Goal: Check status: Check status

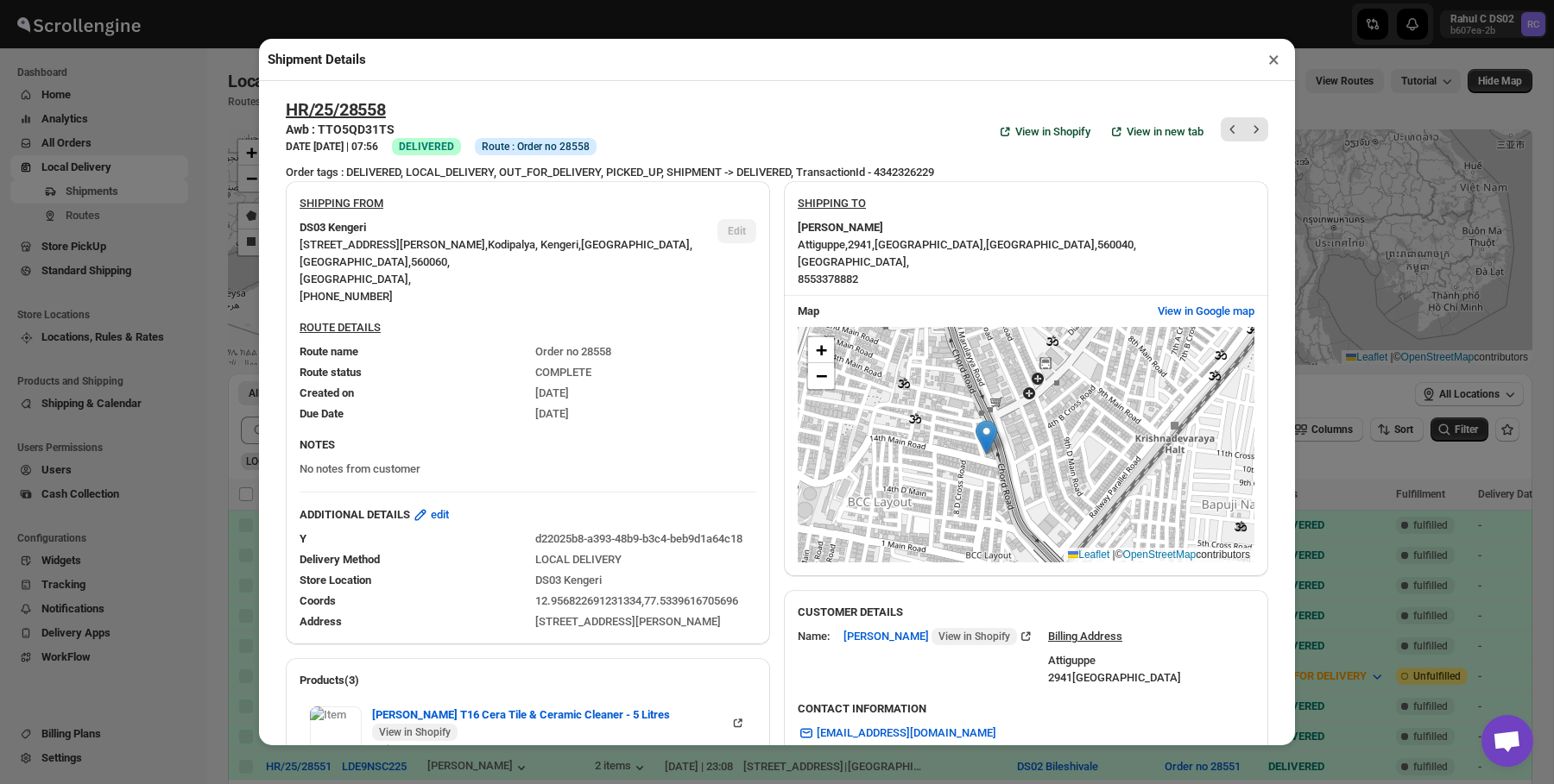
click at [133, 236] on div "Shipment Details × HR/25/28558 Awb : TTO5QD31TS DATE 13-Sep-25 | 07:56 Success …" at bounding box center [777, 392] width 1554 height 784
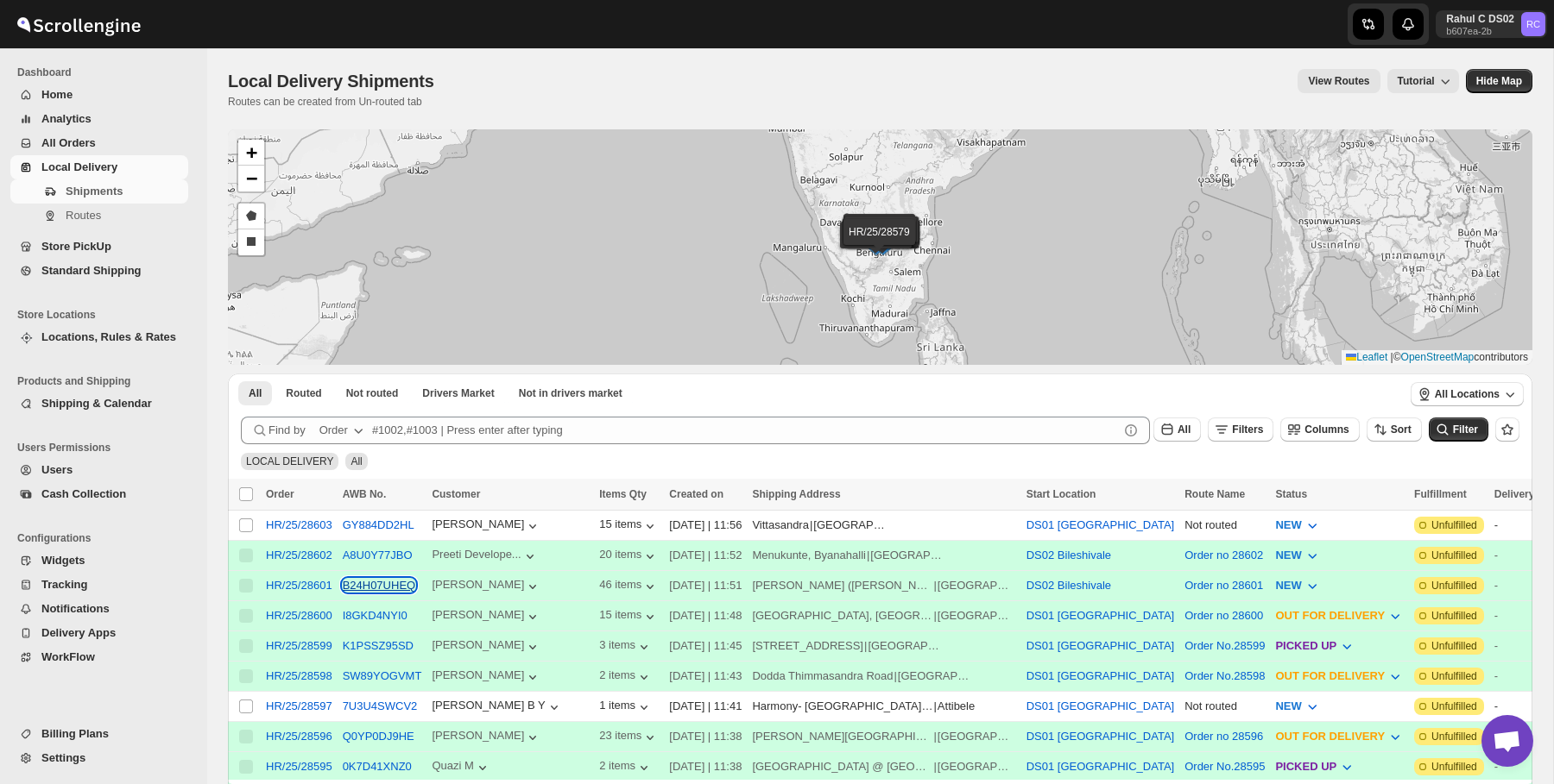
click at [383, 590] on button "B24H07UHEQ" at bounding box center [379, 585] width 73 height 13
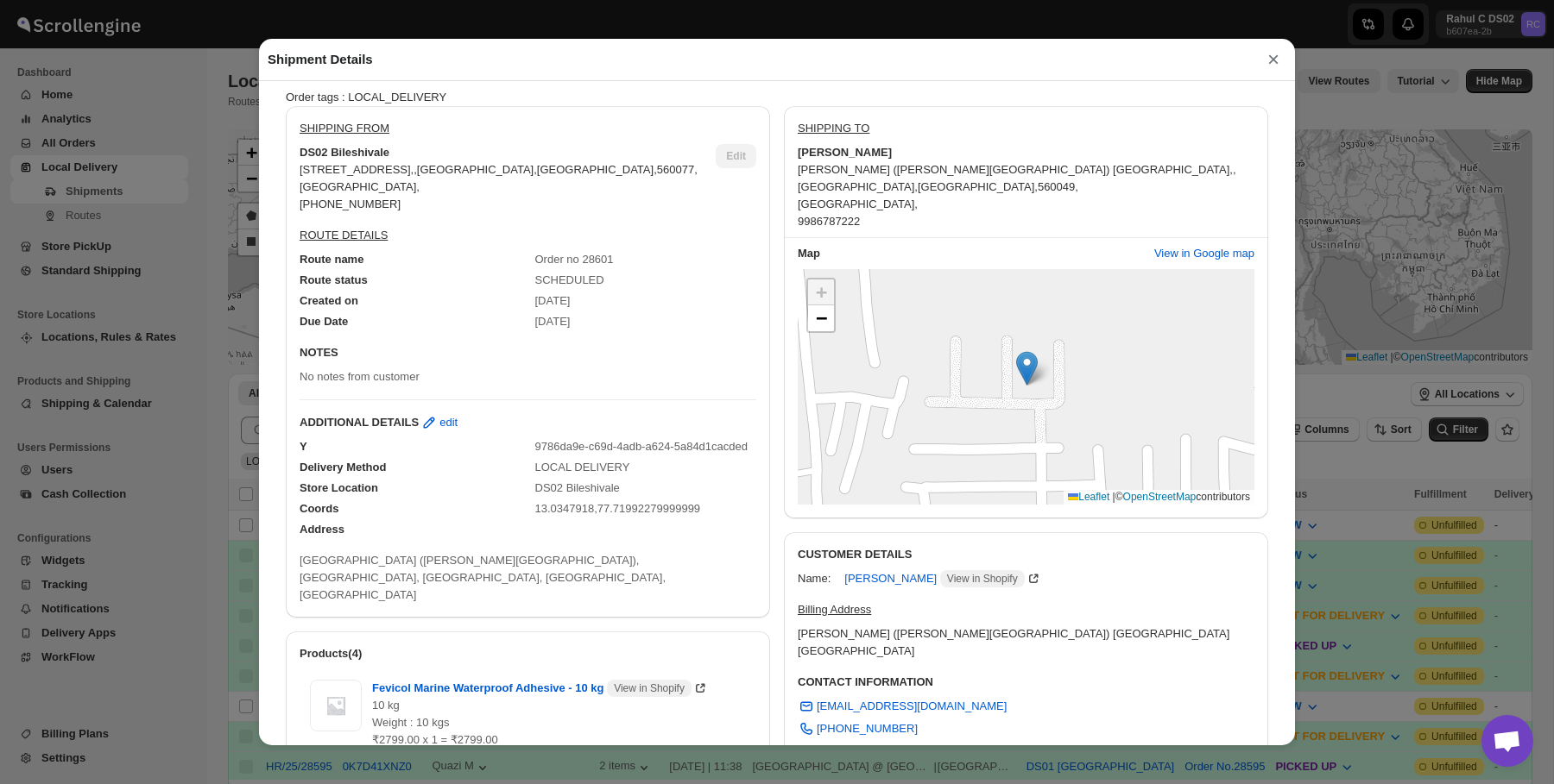
scroll to position [128, 0]
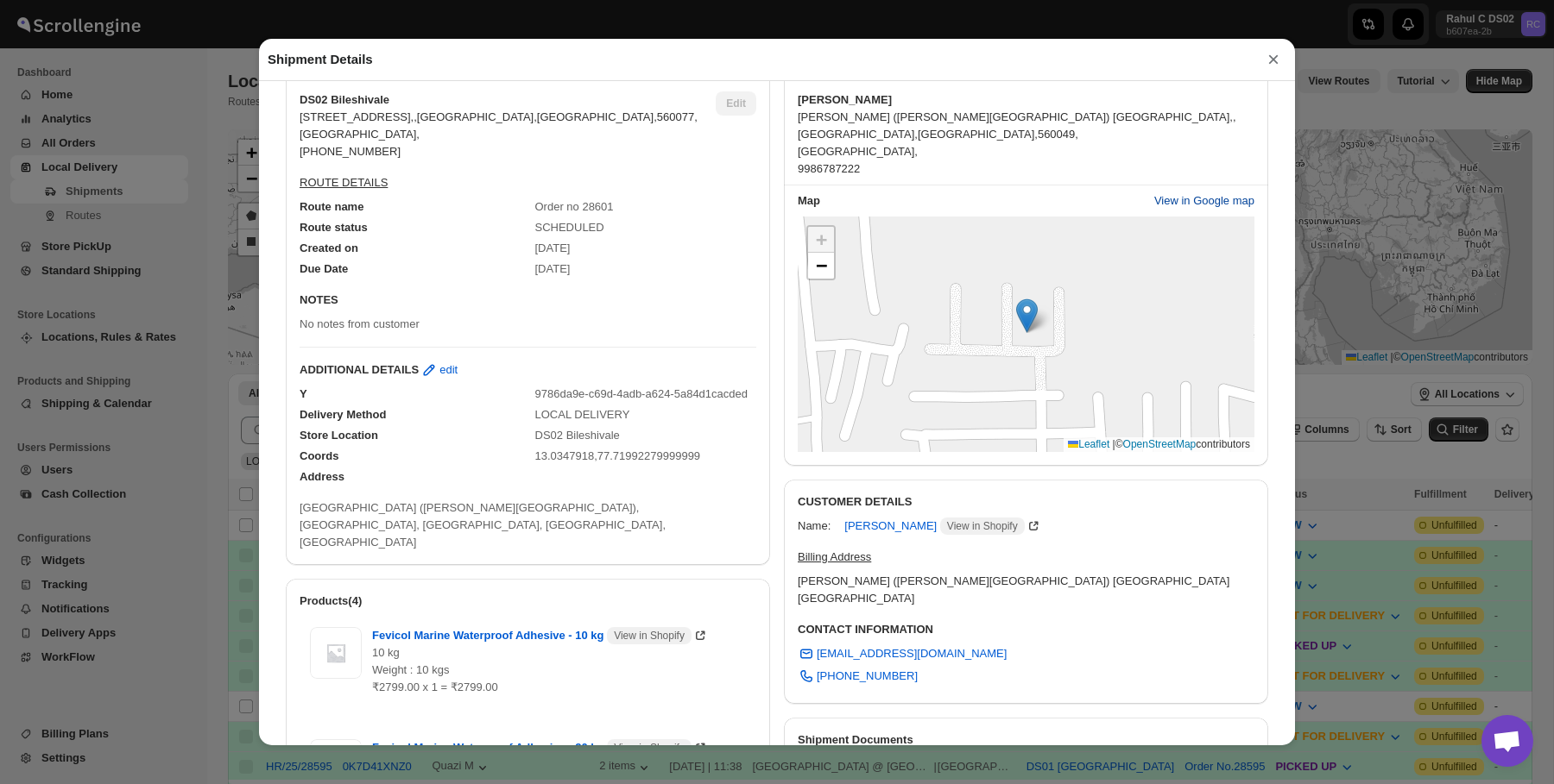
click at [1182, 192] on span "View in Google map" at bounding box center [1204, 201] width 100 height 17
click at [228, 180] on div "Shipment Details × HR/25/28601 Awb : B24H07UHEQ DATE [DATE] | 11:51 Info NEW In…" at bounding box center [777, 392] width 1554 height 784
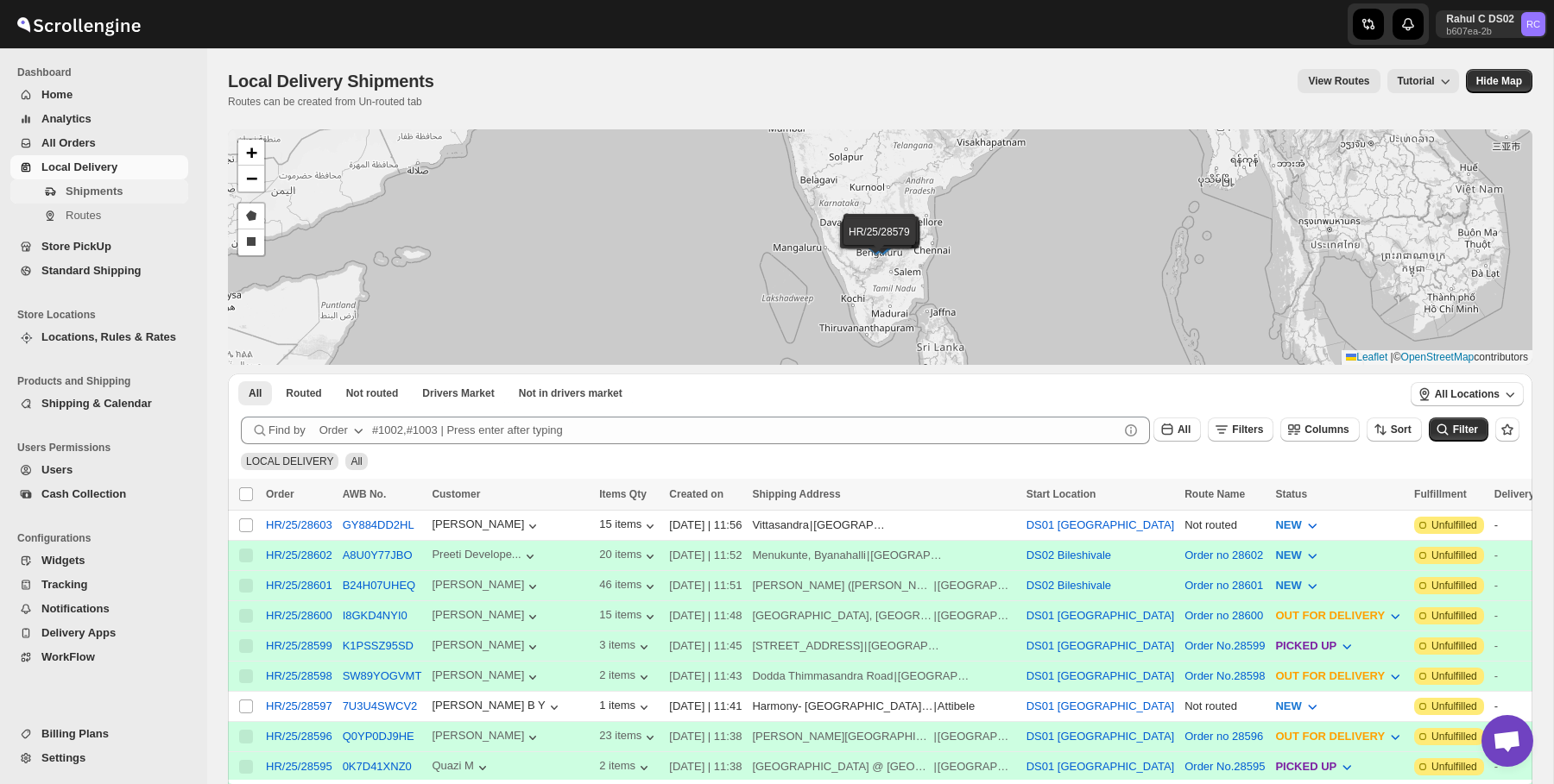
click at [161, 193] on span "Shipments" at bounding box center [124, 191] width 119 height 17
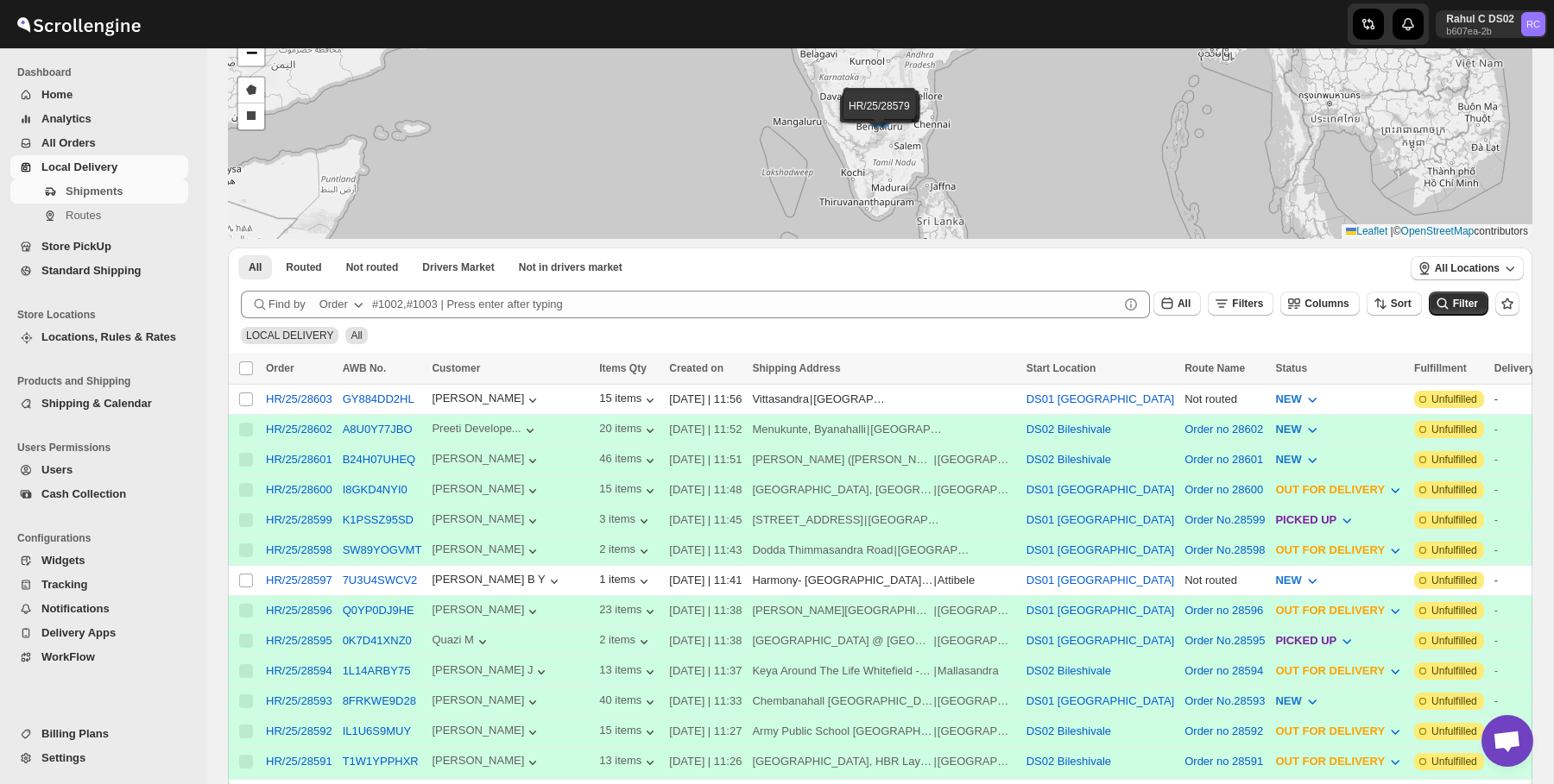
scroll to position [117, 0]
